Goal: Task Accomplishment & Management: Complete application form

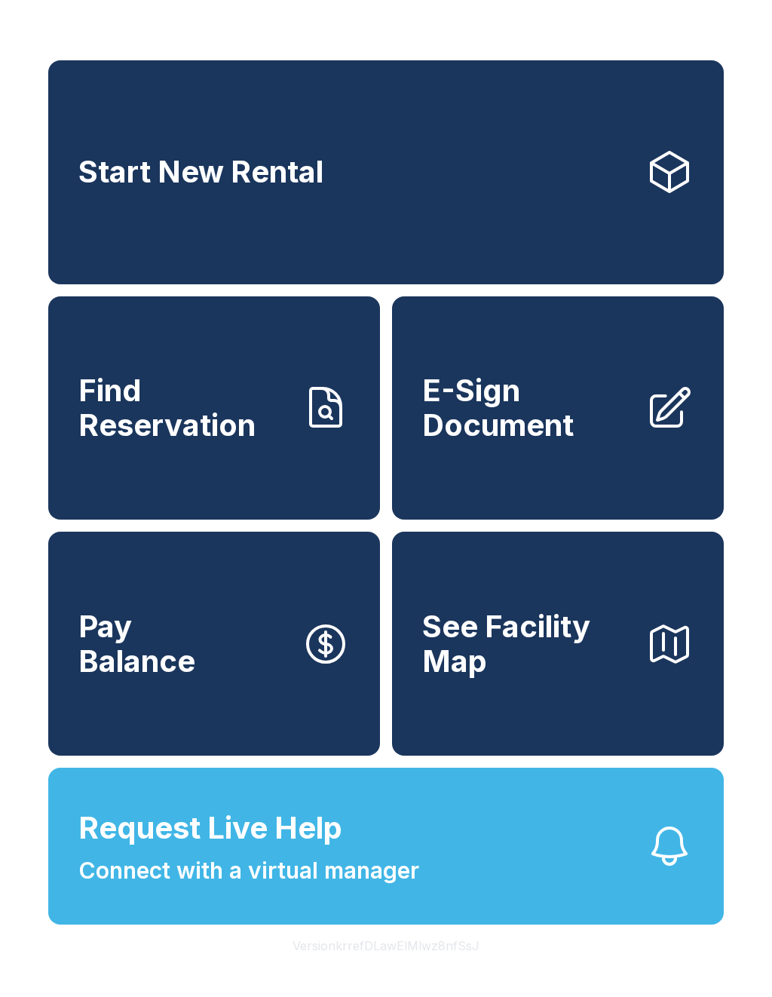
click at [568, 442] on span "E-Sign Document" at bounding box center [527, 407] width 211 height 69
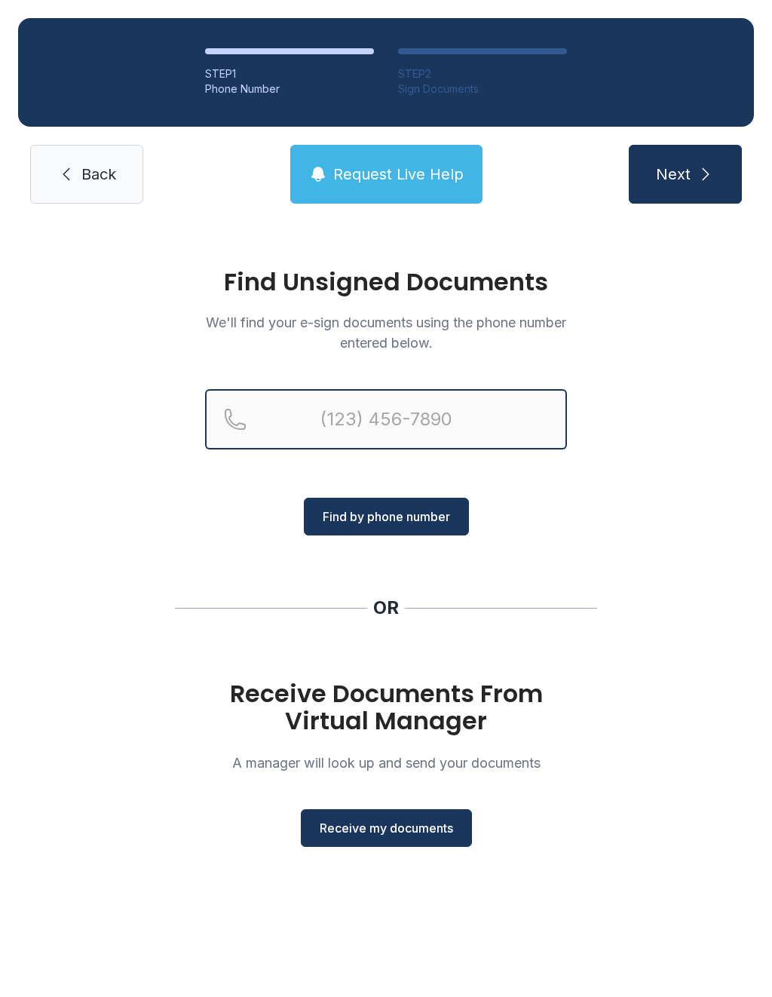
click at [396, 419] on input "Reservation phone number" at bounding box center [386, 419] width 362 height 60
type input "("
click at [667, 558] on div "Find Unsigned Documents We'll find your e-sign documents using the phone number…" at bounding box center [386, 564] width 772 height 685
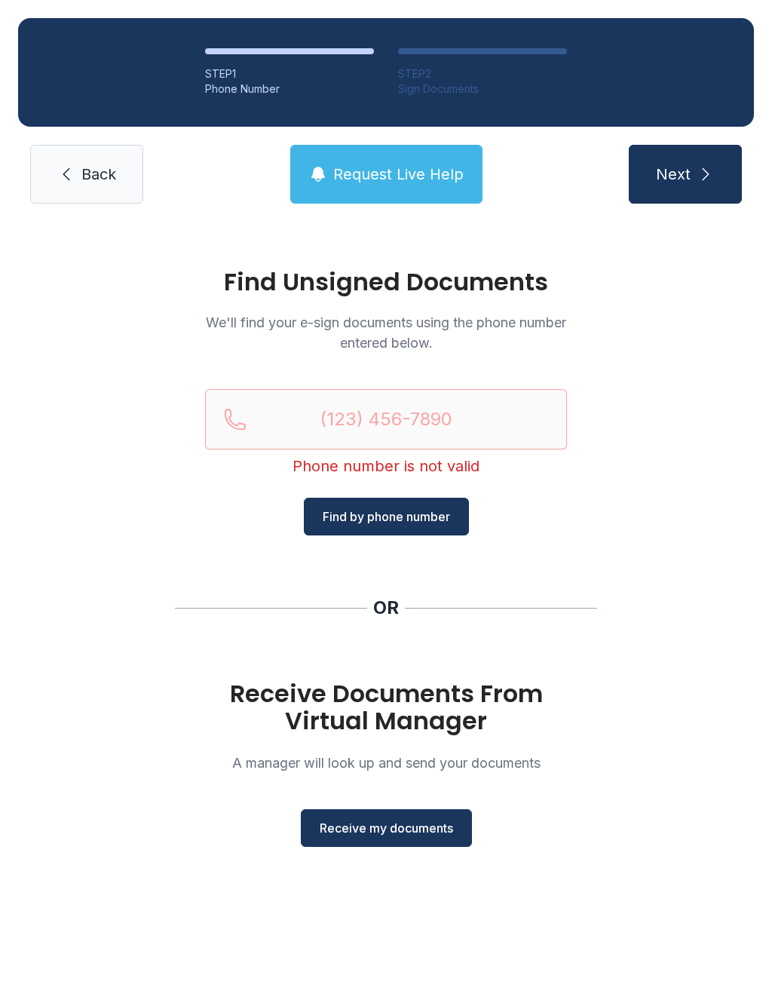
click at [421, 833] on span "Receive my documents" at bounding box center [386, 828] width 133 height 18
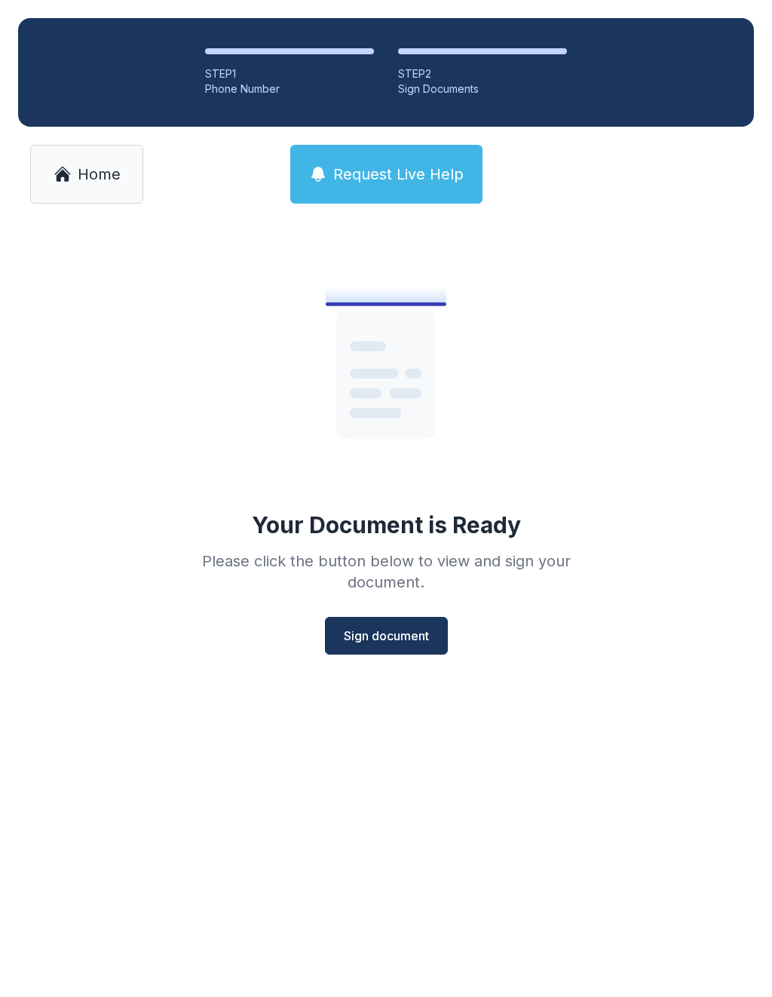
click at [390, 634] on span "Sign document" at bounding box center [386, 636] width 85 height 18
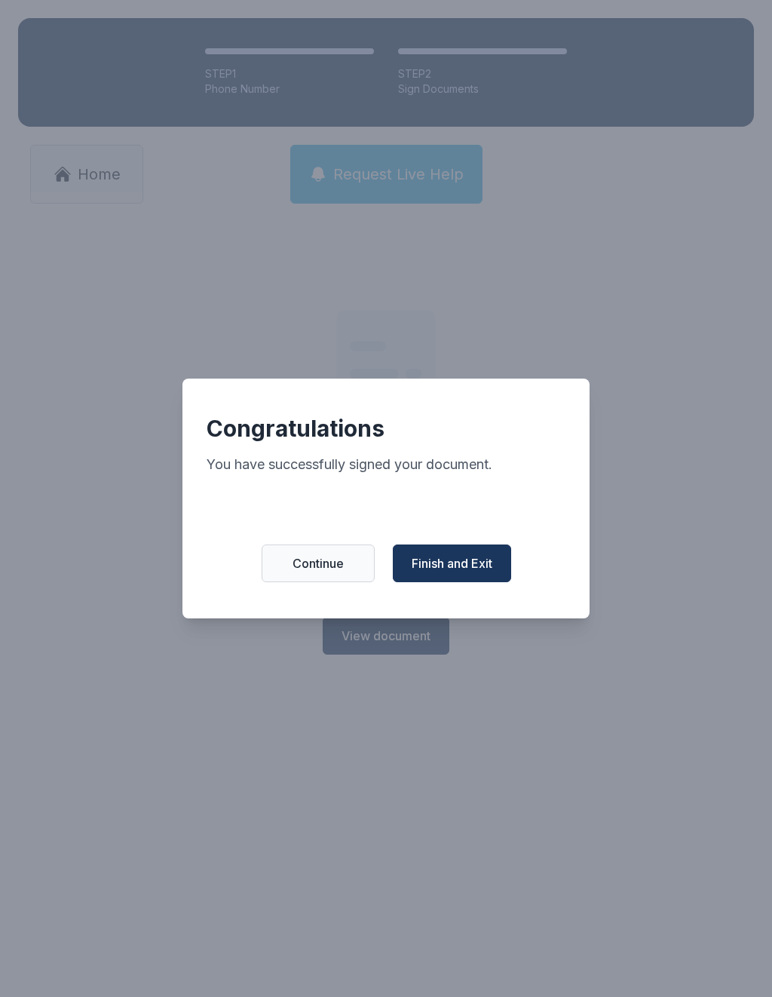
click at [463, 572] on span "Finish and Exit" at bounding box center [452, 563] width 81 height 18
